Goal: Information Seeking & Learning: Learn about a topic

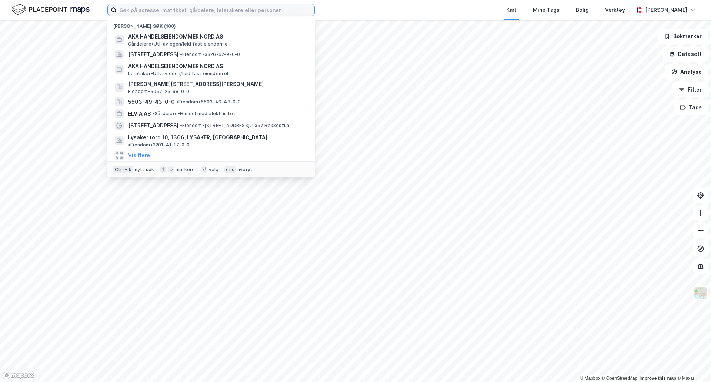
click at [151, 9] on input at bounding box center [216, 9] width 198 height 11
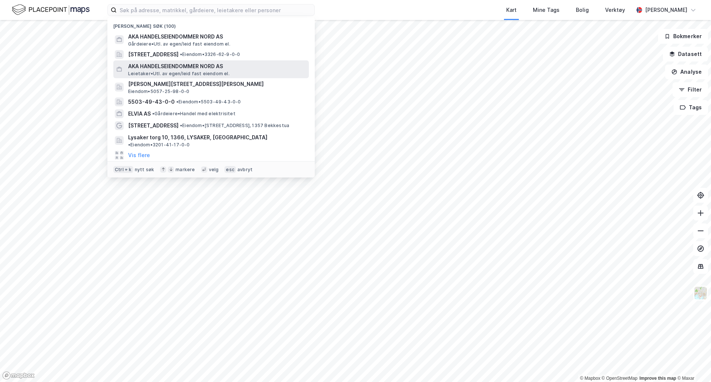
click at [177, 68] on span "AKA HANDELSEIENDOMMER NORD AS" at bounding box center [217, 66] width 178 height 9
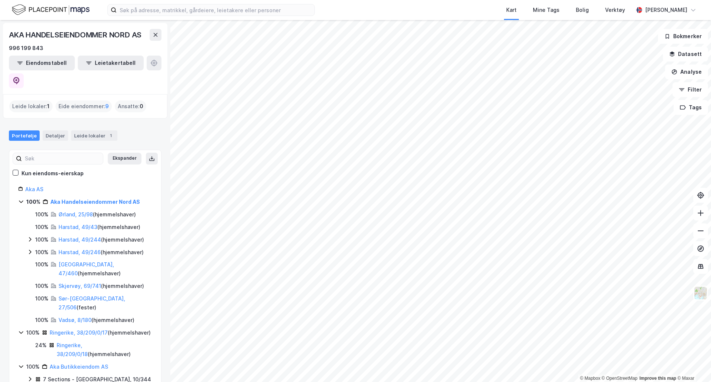
click at [30, 249] on icon at bounding box center [30, 251] width 2 height 4
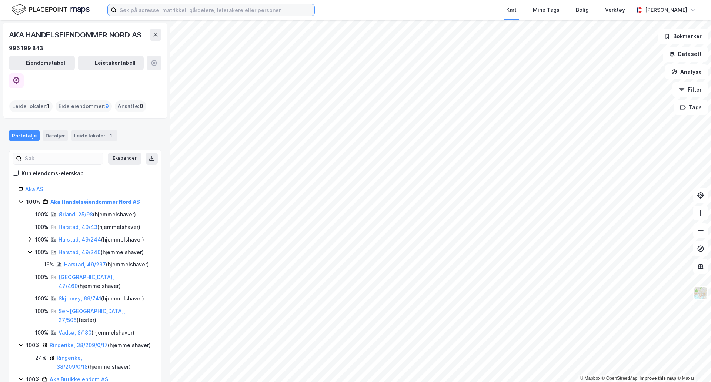
click at [158, 9] on input at bounding box center [216, 9] width 198 height 11
click at [21, 342] on icon at bounding box center [21, 345] width 6 height 6
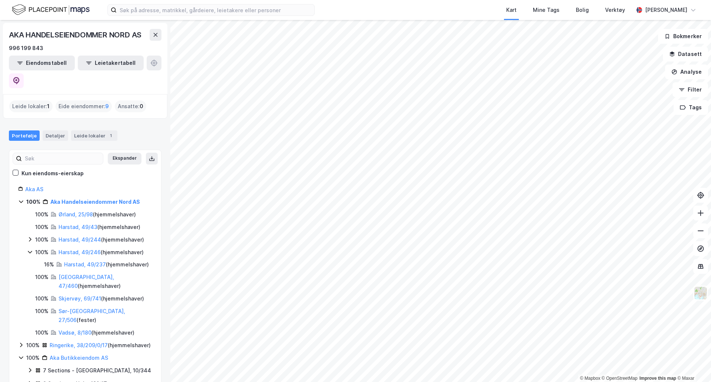
click at [31, 367] on icon at bounding box center [30, 370] width 6 height 6
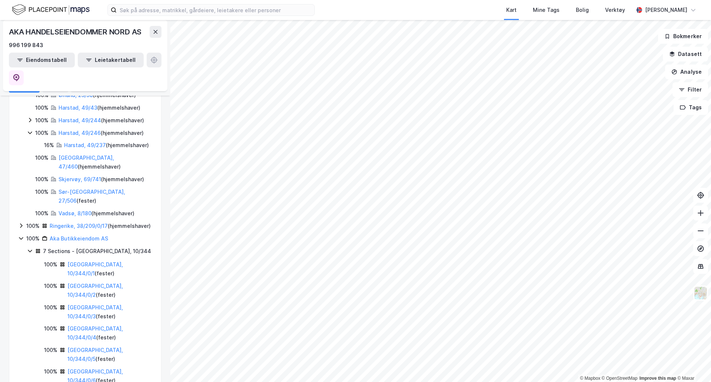
scroll to position [130, 0]
